Goal: Task Accomplishment & Management: Manage account settings

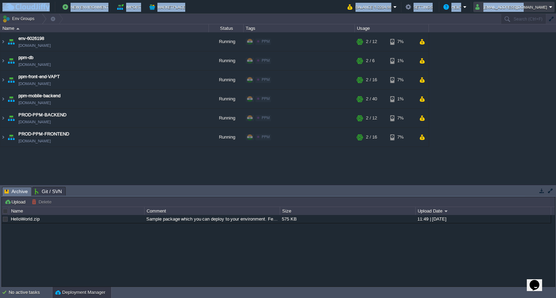
drag, startPoint x: 542, startPoint y: 11, endPoint x: 537, endPoint y: 13, distance: 5.8
click at [537, 13] on div "New Environment Import Marketplace Bonus ₹0.00 Upgrade Account Balance ₹-2204.9…" at bounding box center [278, 7] width 556 height 14
click at [543, 10] on button "[EMAIL_ADDRESS][DOMAIN_NAME]" at bounding box center [512, 7] width 74 height 8
click at [528, 34] on link "Sign out" at bounding box center [525, 37] width 55 height 8
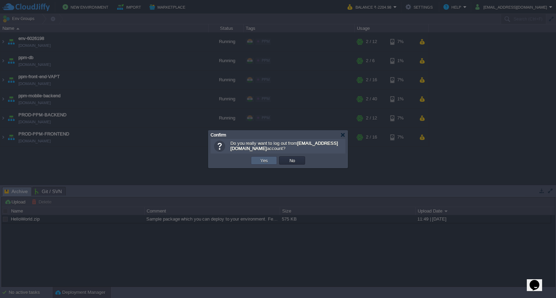
click at [273, 157] on td "Yes" at bounding box center [264, 160] width 26 height 8
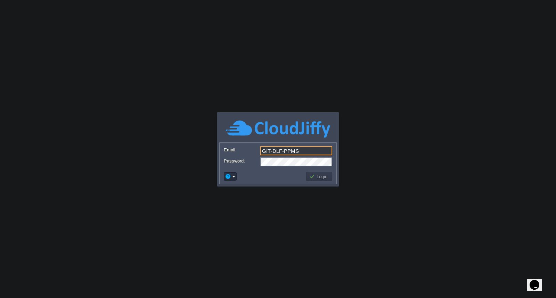
click at [309, 148] on input "GIT-DLF-PPMS" at bounding box center [296, 150] width 72 height 9
click at [317, 177] on button "Login" at bounding box center [319, 176] width 20 height 6
click at [304, 153] on input "CMS-TRACKER" at bounding box center [296, 150] width 72 height 9
type input "cloud@sarabhaiit.com"
click at [322, 180] on td "Login" at bounding box center [319, 176] width 26 height 9
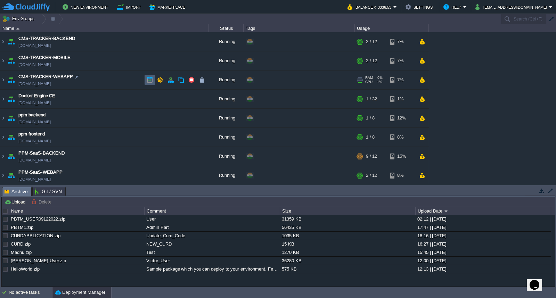
click at [153, 82] on td at bounding box center [149, 80] width 10 height 10
